Goal: Check status: Check status

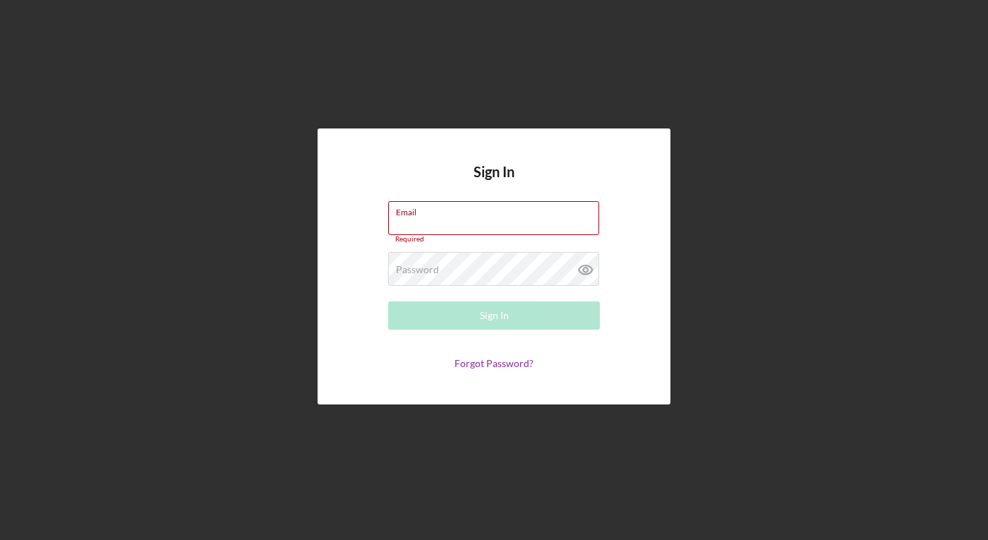
type input "[PERSON_NAME][EMAIL_ADDRESS][DOMAIN_NAME]"
click at [313, 358] on div "Sign In Email [PERSON_NAME][EMAIL_ADDRESS][DOMAIN_NAME] Required Password Requi…" at bounding box center [494, 266] width 974 height 533
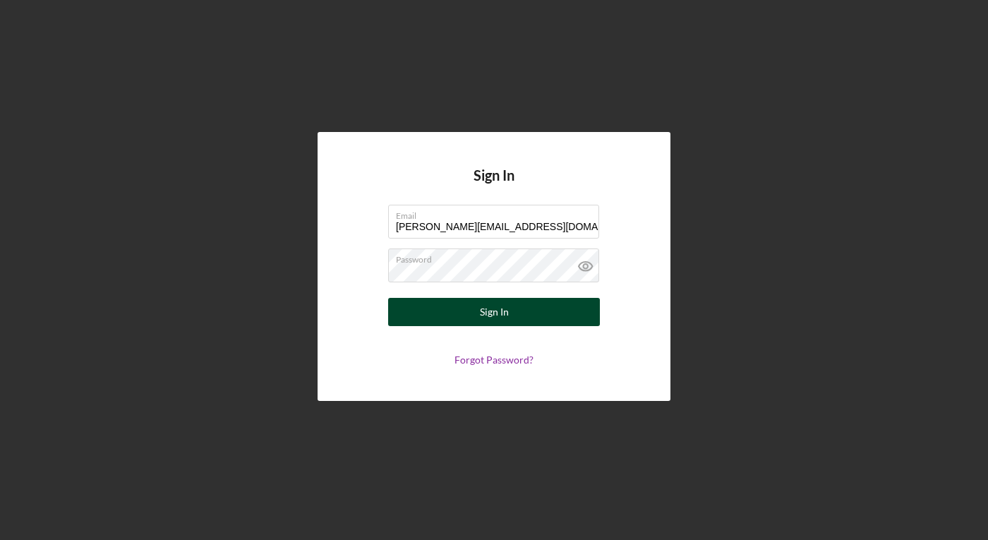
click at [435, 315] on button "Sign In" at bounding box center [494, 312] width 212 height 28
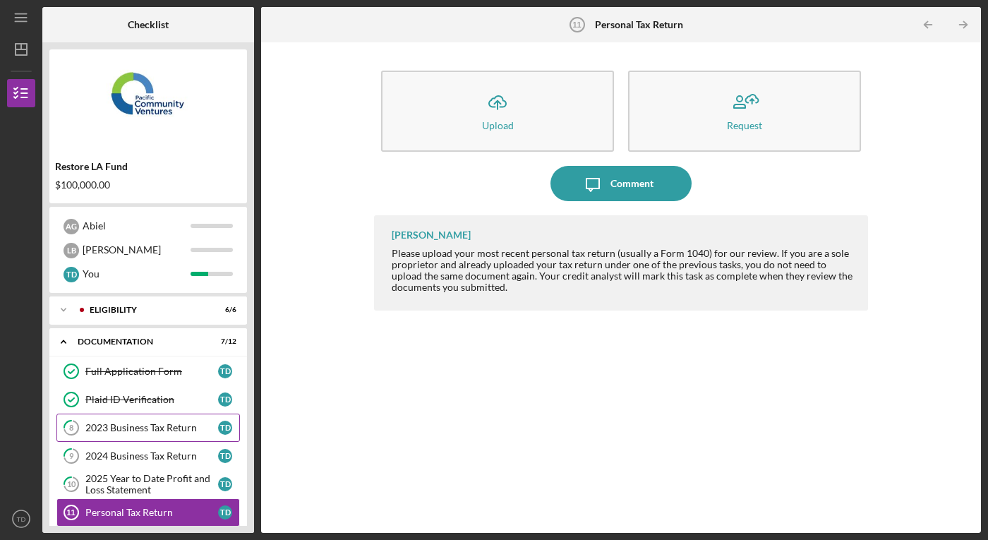
click at [158, 421] on link "8 2023 Business Tax Return T D" at bounding box center [147, 428] width 183 height 28
